Goal: Find specific page/section: Find specific page/section

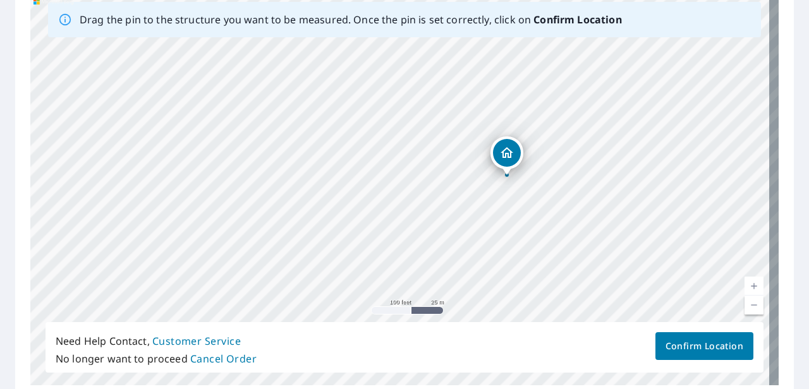
scroll to position [219, 0]
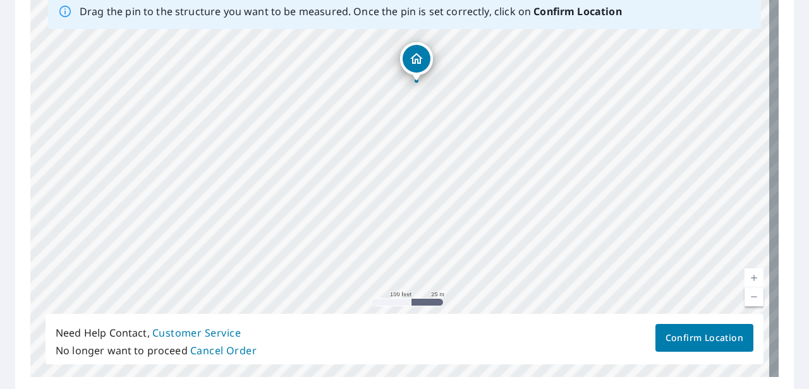
drag, startPoint x: 588, startPoint y: 267, endPoint x: 497, endPoint y: 181, distance: 124.7
click at [497, 181] on div "Sister Grove Rd & [PERSON_NAME], [GEOGRAPHIC_DATA] 75495" at bounding box center [404, 179] width 748 height 396
drag, startPoint x: 621, startPoint y: 271, endPoint x: 542, endPoint y: 171, distance: 126.5
click at [542, 171] on div "Sister Grove Rd & Hoeller Rd Van Alstyne, TX 75495" at bounding box center [404, 179] width 748 height 396
drag, startPoint x: 482, startPoint y: 57, endPoint x: 554, endPoint y: 180, distance: 142.2
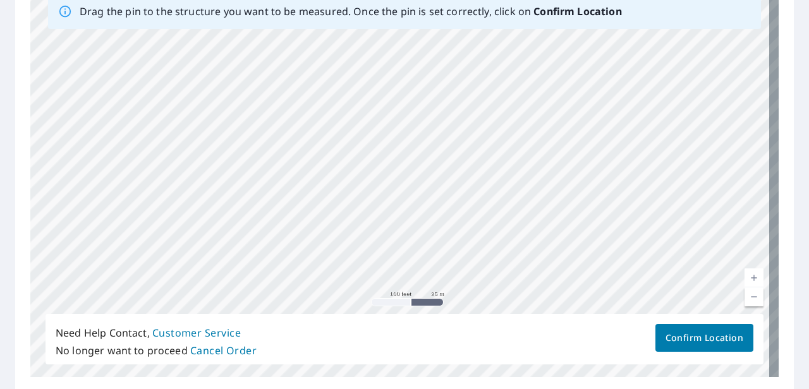
click at [554, 180] on div "Sister Grove Rd & Hoeller Rd Van Alstyne, TX 75495" at bounding box center [404, 179] width 748 height 396
drag, startPoint x: 451, startPoint y: 197, endPoint x: 477, endPoint y: 190, distance: 26.8
click at [477, 190] on div "Sister Grove Rd & Hoeller Rd Van Alstyne, TX 75495" at bounding box center [404, 179] width 748 height 396
drag, startPoint x: 501, startPoint y: 225, endPoint x: 514, endPoint y: 181, distance: 45.4
click at [514, 181] on div "Sister Grove Rd & Hoeller Rd Van Alstyne, TX 75495" at bounding box center [404, 179] width 748 height 396
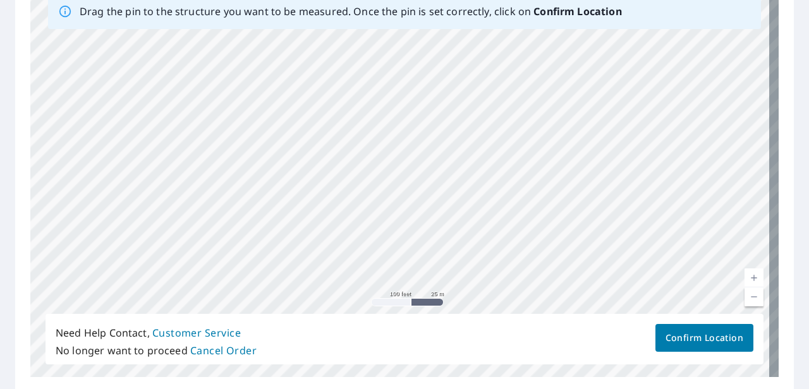
drag, startPoint x: 284, startPoint y: 187, endPoint x: 493, endPoint y: 154, distance: 211.8
click at [493, 154] on div "Sister Grove Rd & Hoeller Rd Van Alstyne, TX 75495" at bounding box center [404, 179] width 748 height 396
drag, startPoint x: 341, startPoint y: 177, endPoint x: 531, endPoint y: 97, distance: 205.7
click at [531, 97] on div "Sister Grove Rd & Hoeller Rd Van Alstyne, TX 75495" at bounding box center [404, 179] width 748 height 396
drag, startPoint x: 444, startPoint y: 247, endPoint x: 467, endPoint y: 186, distance: 64.8
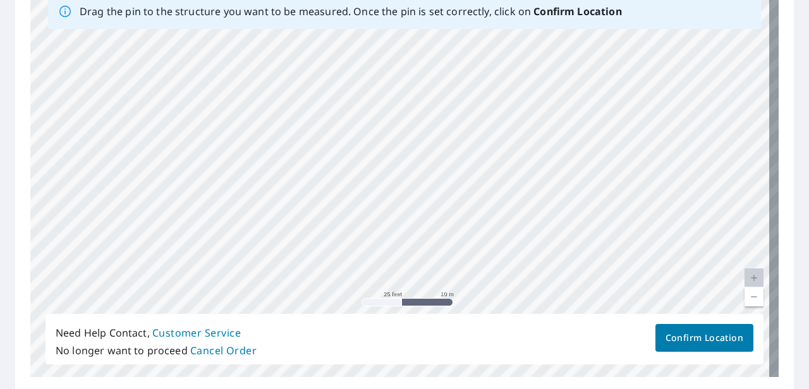
click at [467, 186] on div "Sister Grove Rd & Hoeller Rd Van Alstyne, TX 75495" at bounding box center [404, 179] width 748 height 396
drag, startPoint x: 506, startPoint y: 109, endPoint x: 474, endPoint y: 219, distance: 114.6
click at [474, 227] on div "Sister Grove Rd & Hoeller Rd Van Alstyne, TX 75495" at bounding box center [404, 179] width 748 height 396
drag, startPoint x: 505, startPoint y: 66, endPoint x: 484, endPoint y: 211, distance: 146.9
click at [484, 211] on div "Sister Grove Rd & Hoeller Rd Van Alstyne, TX 75495" at bounding box center [404, 179] width 748 height 396
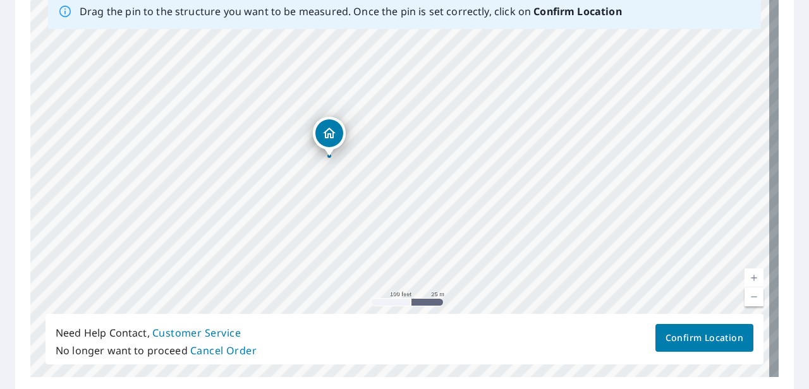
drag, startPoint x: 475, startPoint y: 114, endPoint x: 461, endPoint y: 230, distance: 117.2
click at [461, 230] on div "Sister Grove Rd & Hoeller Rd Van Alstyne, TX 75495" at bounding box center [404, 179] width 748 height 396
drag, startPoint x: 465, startPoint y: 106, endPoint x: 437, endPoint y: 119, distance: 31.7
click at [436, 120] on div "Sister Grove Rd & Hoeller Rd Van Alstyne, TX 75495" at bounding box center [404, 179] width 748 height 396
drag, startPoint x: 442, startPoint y: 257, endPoint x: 412, endPoint y: 152, distance: 110.0
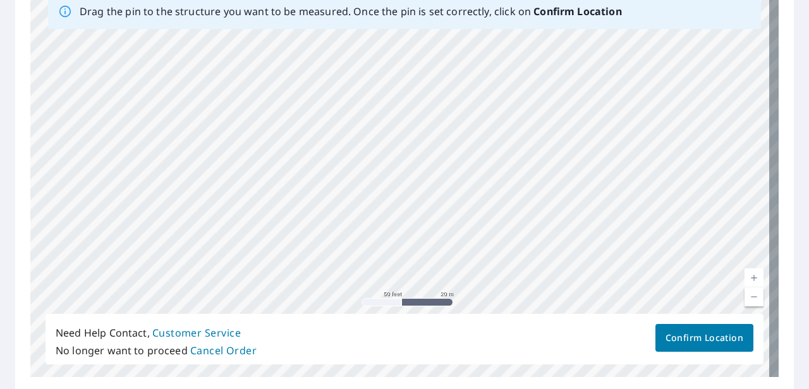
click at [412, 152] on div "Sister Grove Rd & Hoeller Rd Van Alstyne, TX 75495" at bounding box center [404, 179] width 748 height 396
drag, startPoint x: 430, startPoint y: 239, endPoint x: 374, endPoint y: 178, distance: 82.3
click at [374, 178] on div "Sister Grove Rd & Hoeller Rd Van Alstyne, TX 75495" at bounding box center [404, 179] width 748 height 396
drag, startPoint x: 378, startPoint y: 229, endPoint x: 378, endPoint y: 174, distance: 55.0
click at [378, 174] on div "Sister Grove Rd & Hoeller Rd Van Alstyne, TX 75495" at bounding box center [404, 179] width 748 height 396
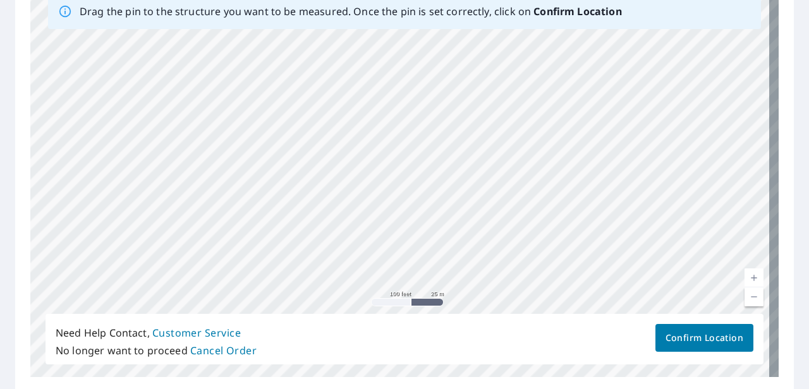
drag, startPoint x: 554, startPoint y: 265, endPoint x: 504, endPoint y: 142, distance: 133.6
click at [504, 142] on div "Sister Grove Rd & Hoeller Rd Van Alstyne, TX 75495" at bounding box center [404, 179] width 748 height 396
drag, startPoint x: 511, startPoint y: 90, endPoint x: 513, endPoint y: 260, distance: 170.0
click at [513, 260] on div "Sister Grove Rd & Hoeller Rd Van Alstyne, TX 75495" at bounding box center [404, 179] width 748 height 396
drag, startPoint x: 492, startPoint y: 125, endPoint x: 503, endPoint y: 226, distance: 102.3
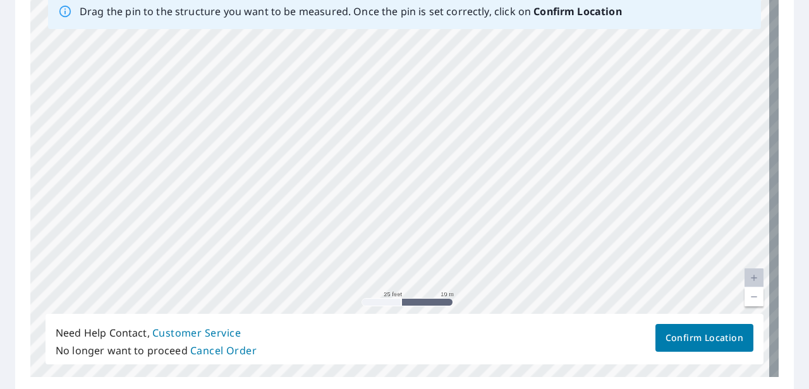
click at [503, 226] on div "Sister Grove Rd & Hoeller Rd Van Alstyne, TX 75495" at bounding box center [404, 179] width 748 height 396
drag, startPoint x: 381, startPoint y: 120, endPoint x: 434, endPoint y: 301, distance: 188.2
click at [434, 301] on div "Sister Grove Rd & Hoeller Rd Van Alstyne, TX 75495" at bounding box center [404, 179] width 748 height 396
drag, startPoint x: 437, startPoint y: 199, endPoint x: 446, endPoint y: 257, distance: 58.3
click at [446, 257] on div "Sister Grove Rd & Hoeller Rd Van Alstyne, TX 75495" at bounding box center [404, 179] width 748 height 396
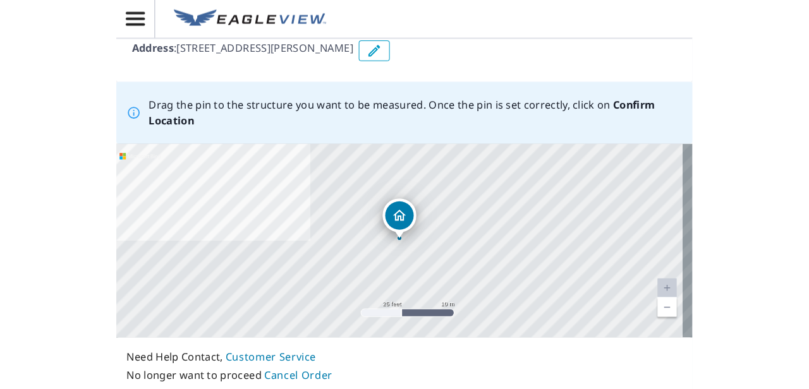
scroll to position [190, 0]
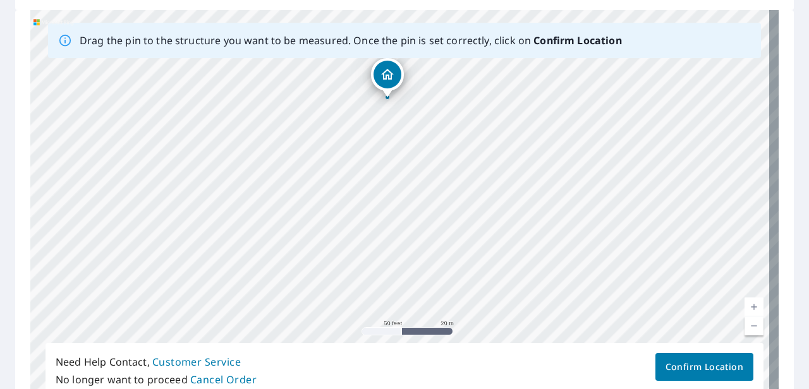
drag, startPoint x: 435, startPoint y: 285, endPoint x: 397, endPoint y: 182, distance: 109.8
click at [397, 182] on div "[STREET_ADDRESS][PERSON_NAME]" at bounding box center [404, 208] width 748 height 396
drag, startPoint x: 456, startPoint y: 253, endPoint x: 380, endPoint y: 253, distance: 75.9
click at [380, 253] on div "[STREET_ADDRESS][PERSON_NAME]" at bounding box center [404, 208] width 748 height 396
drag, startPoint x: 177, startPoint y: 185, endPoint x: 324, endPoint y: 205, distance: 148.8
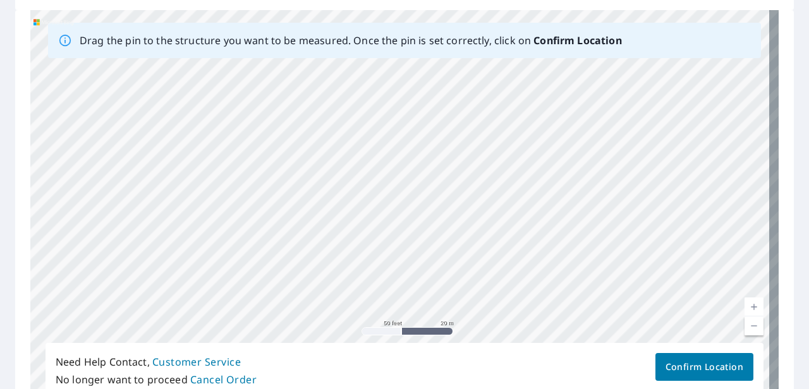
click at [324, 205] on div "[STREET_ADDRESS][PERSON_NAME]" at bounding box center [404, 208] width 748 height 396
drag, startPoint x: 200, startPoint y: 200, endPoint x: 381, endPoint y: 183, distance: 181.6
click at [381, 183] on div "[STREET_ADDRESS][PERSON_NAME]" at bounding box center [404, 208] width 748 height 396
